Goal: Transaction & Acquisition: Purchase product/service

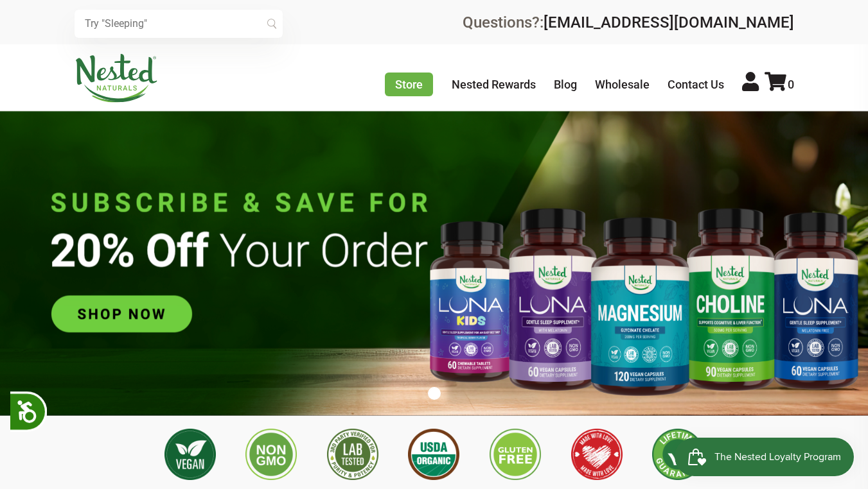
scroll to position [0, 3231]
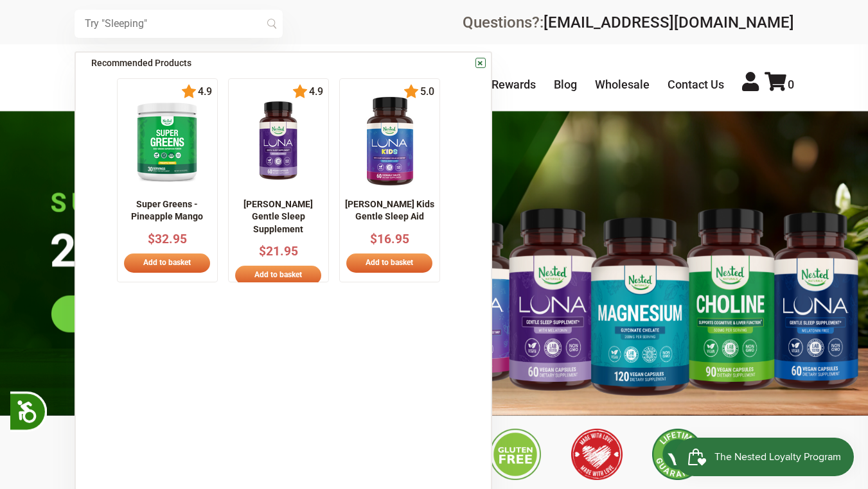
click at [141, 33] on input "text" at bounding box center [178, 24] width 208 height 28
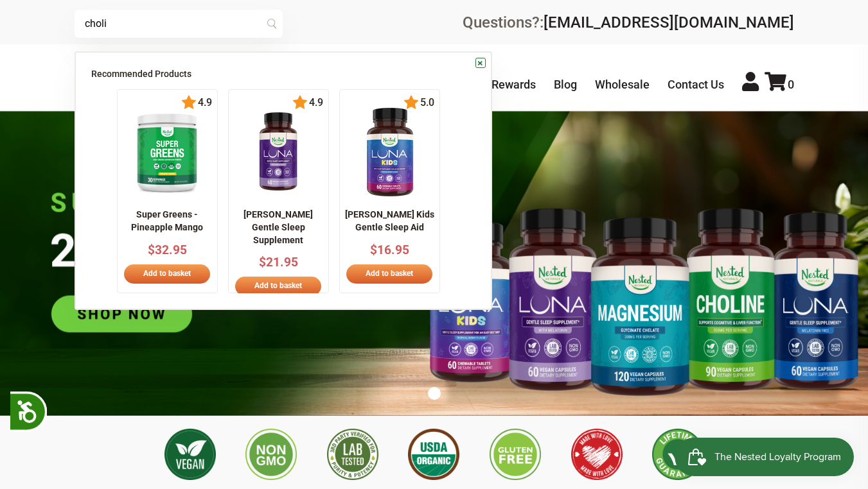
scroll to position [0, 3384]
type input "[MEDICAL_DATA]"
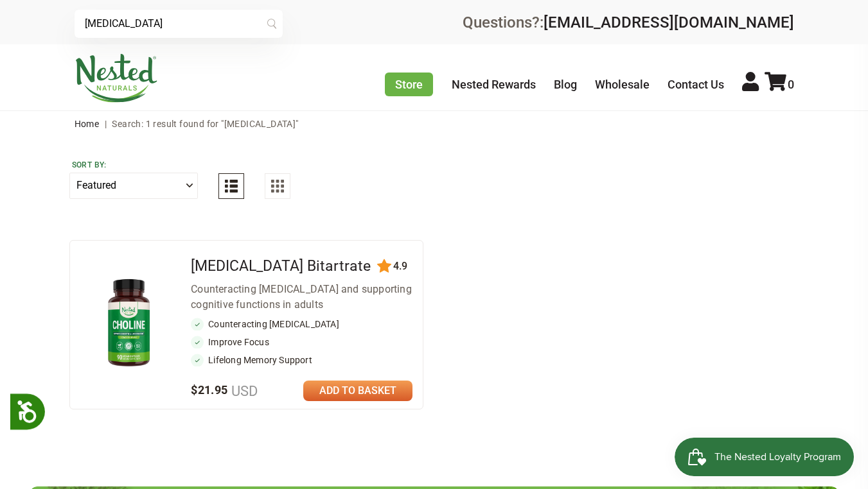
click at [360, 394] on link at bounding box center [357, 391] width 109 height 21
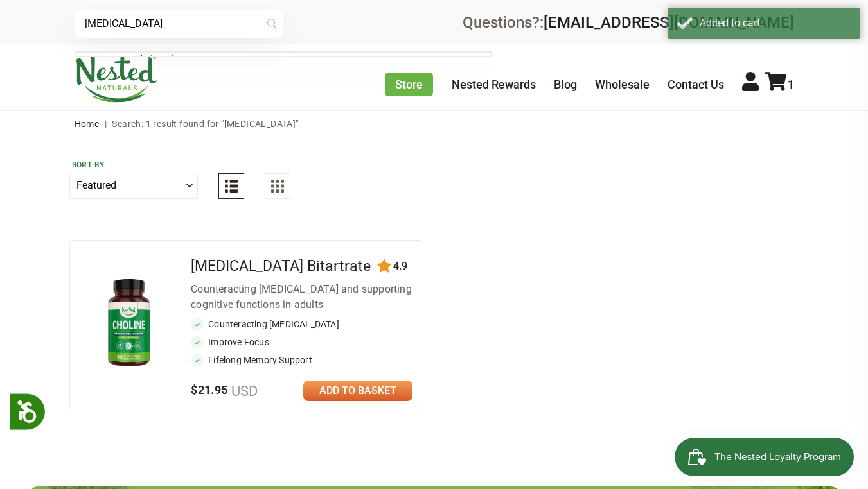
click at [139, 36] on input "[MEDICAL_DATA]" at bounding box center [178, 24] width 208 height 28
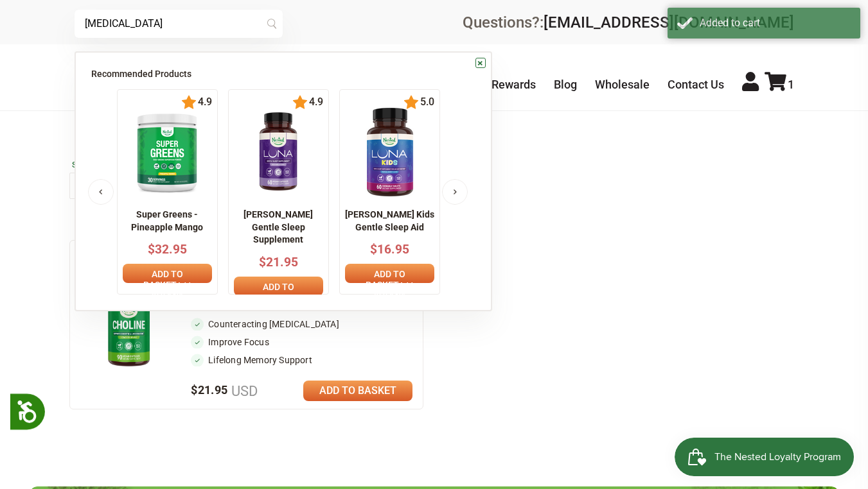
click at [139, 35] on input "[MEDICAL_DATA]" at bounding box center [178, 24] width 208 height 28
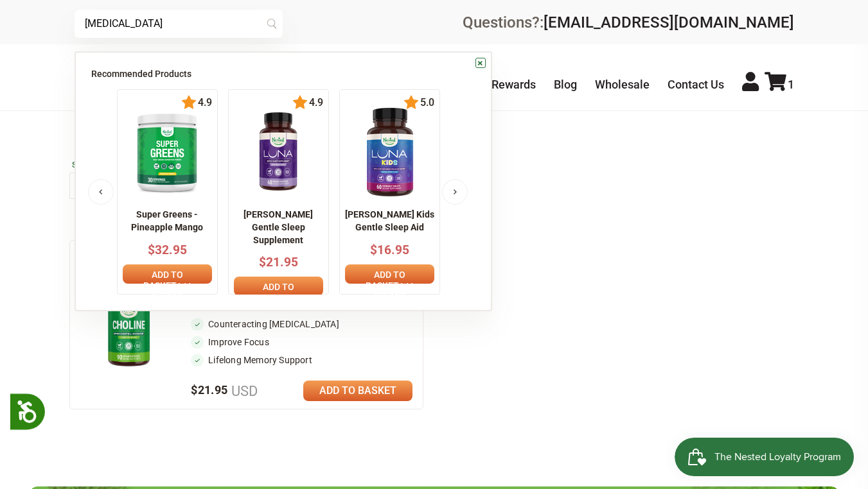
click at [109, 13] on input "melatonin" at bounding box center [178, 24] width 208 height 28
click at [109, 17] on input "melatonin" at bounding box center [178, 24] width 208 height 28
type input "magnesium"
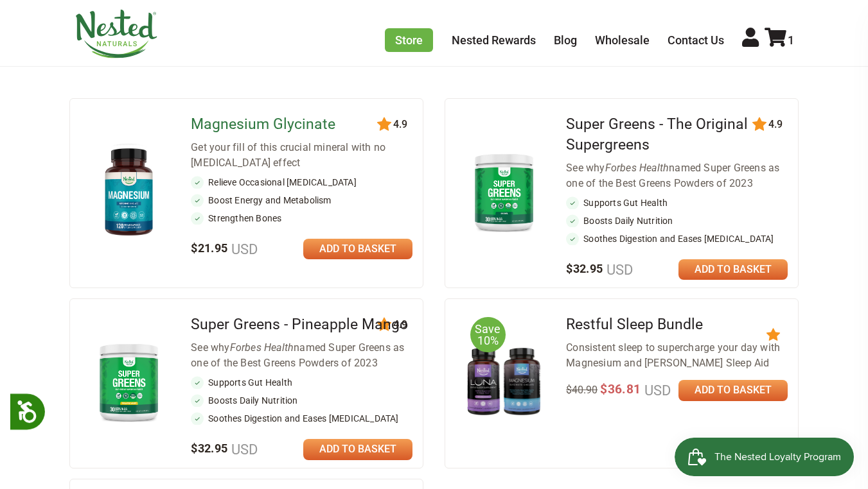
scroll to position [150, 0]
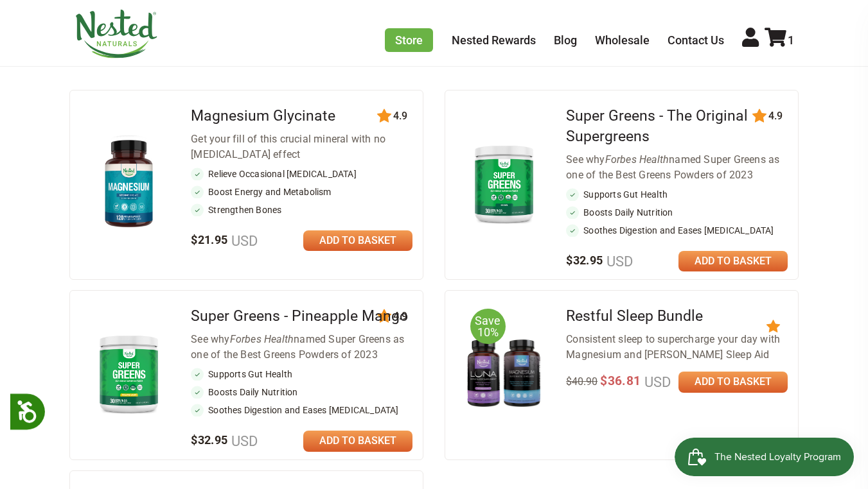
click at [345, 240] on link at bounding box center [357, 241] width 109 height 21
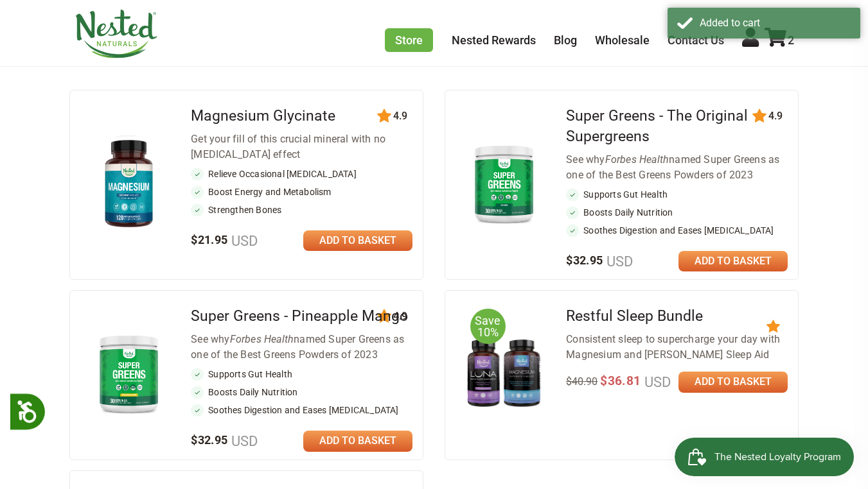
click at [124, 172] on img at bounding box center [129, 184] width 77 height 100
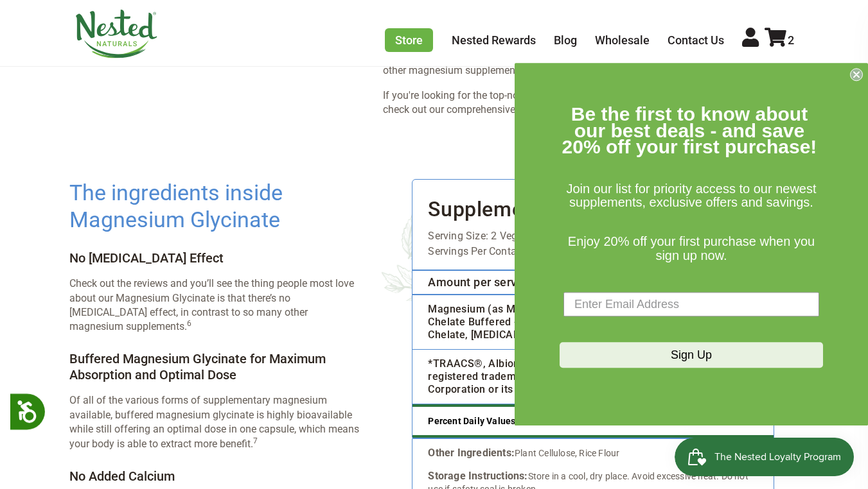
scroll to position [1876, 0]
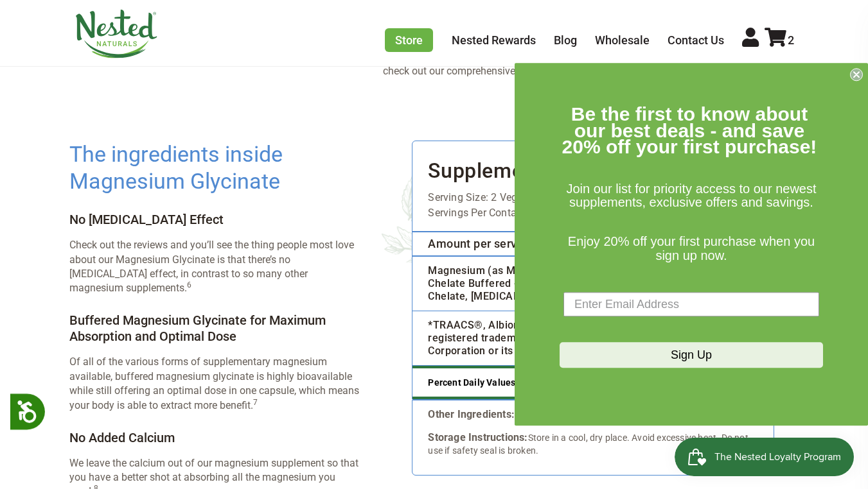
click at [857, 73] on circle "Close dialog" at bounding box center [856, 75] width 12 height 12
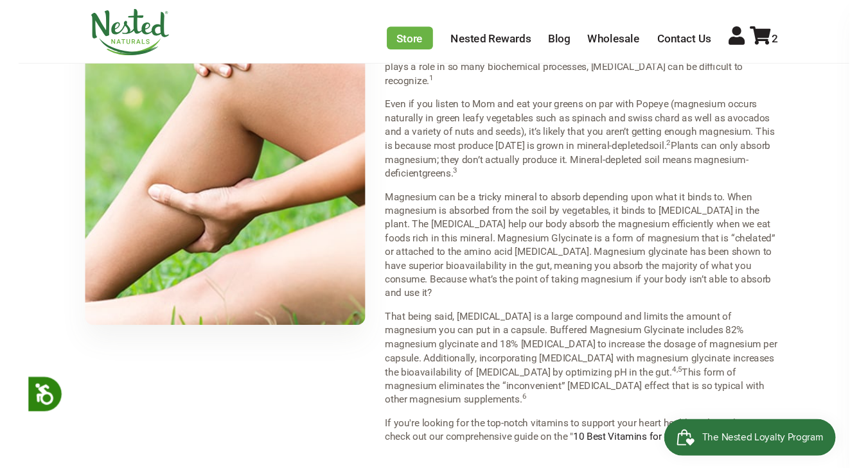
scroll to position [1376, 0]
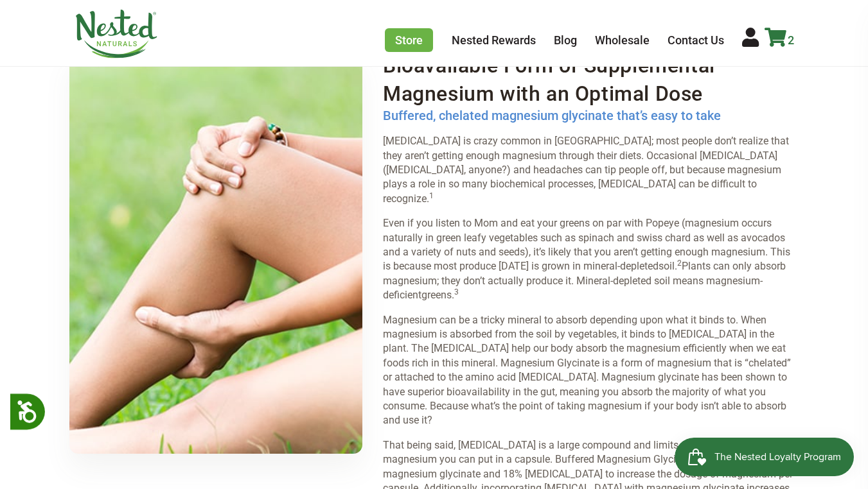
click at [782, 33] on icon at bounding box center [775, 37] width 22 height 19
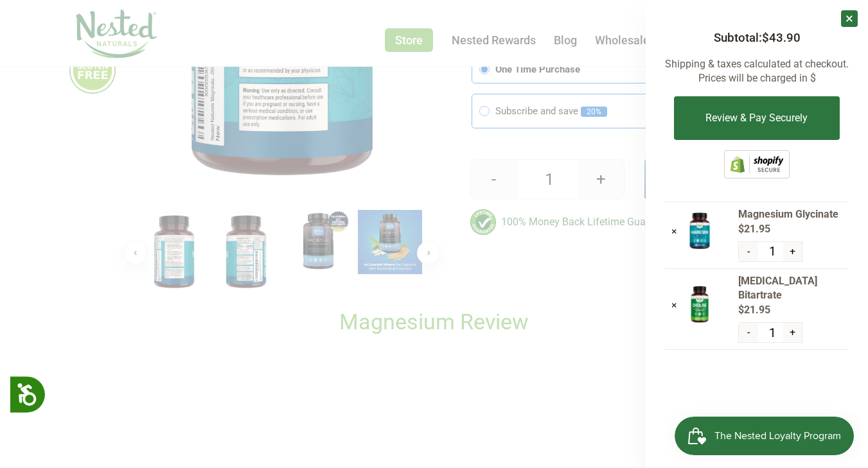
scroll to position [0, 0]
